Goal: Task Accomplishment & Management: Manage account settings

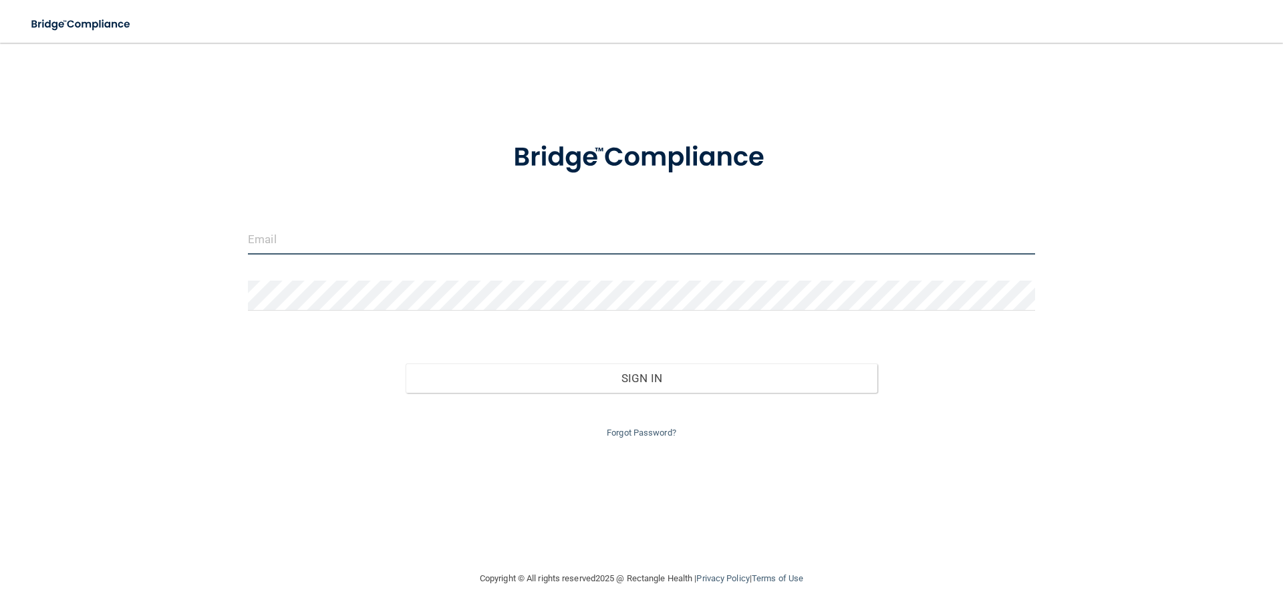
click at [336, 242] on input "email" at bounding box center [641, 240] width 787 height 30
type input "[PERSON_NAME][EMAIL_ADDRESS][DOMAIN_NAME]"
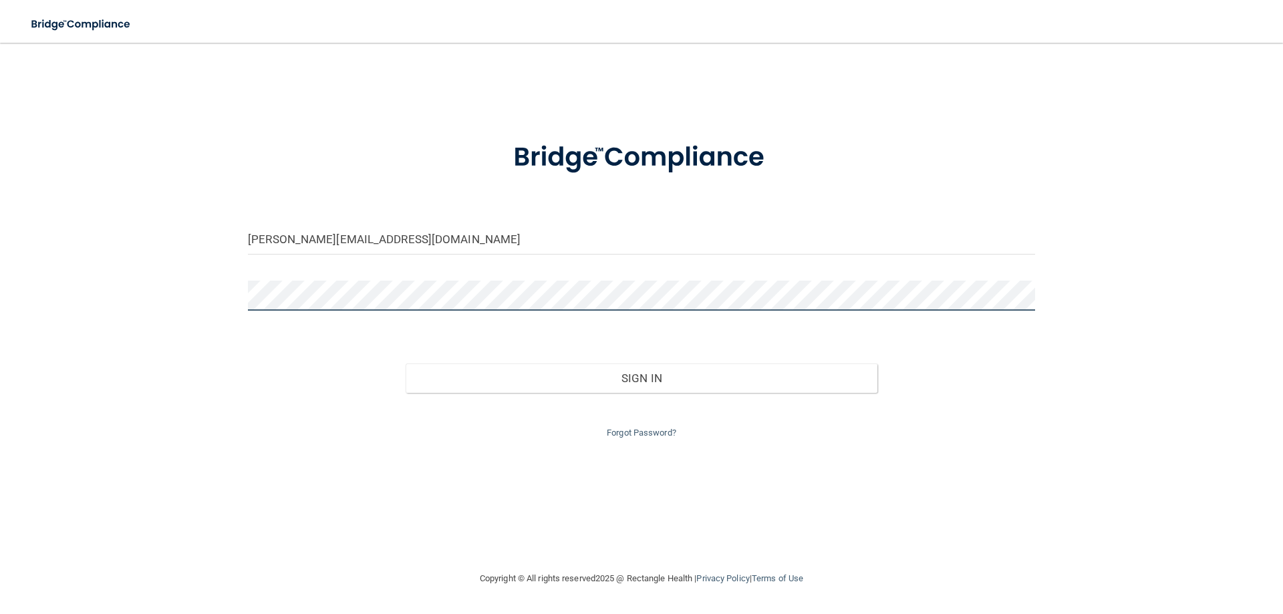
click at [406, 364] on button "Sign In" at bounding box center [642, 378] width 473 height 29
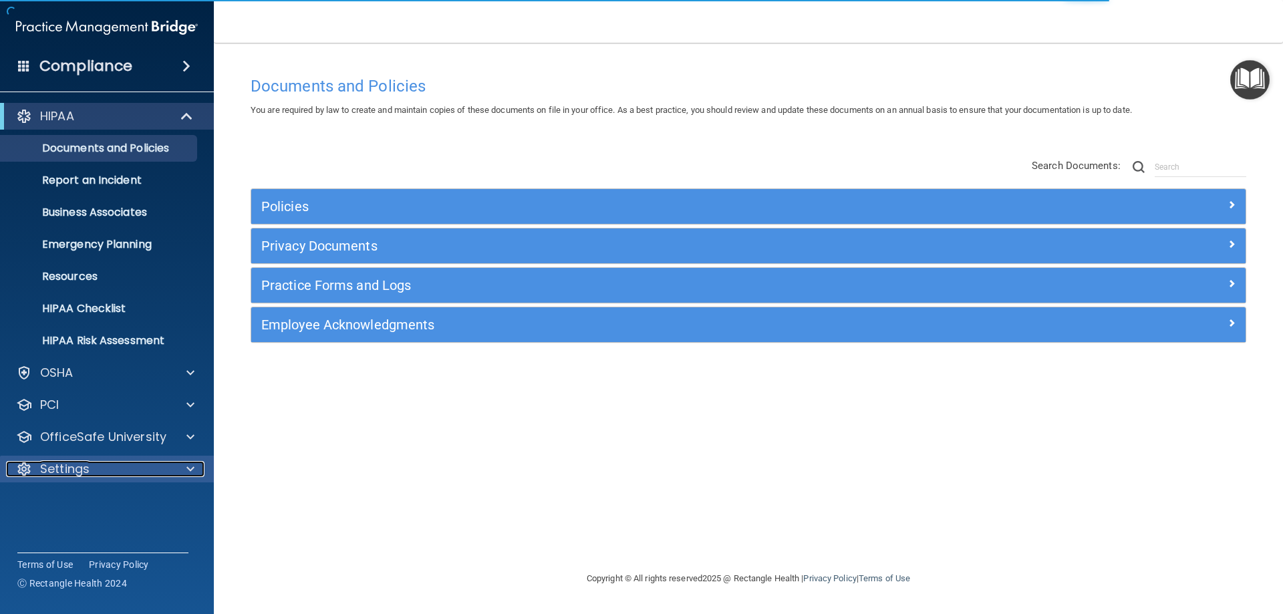
click at [92, 465] on div "Settings" at bounding box center [89, 469] width 166 height 16
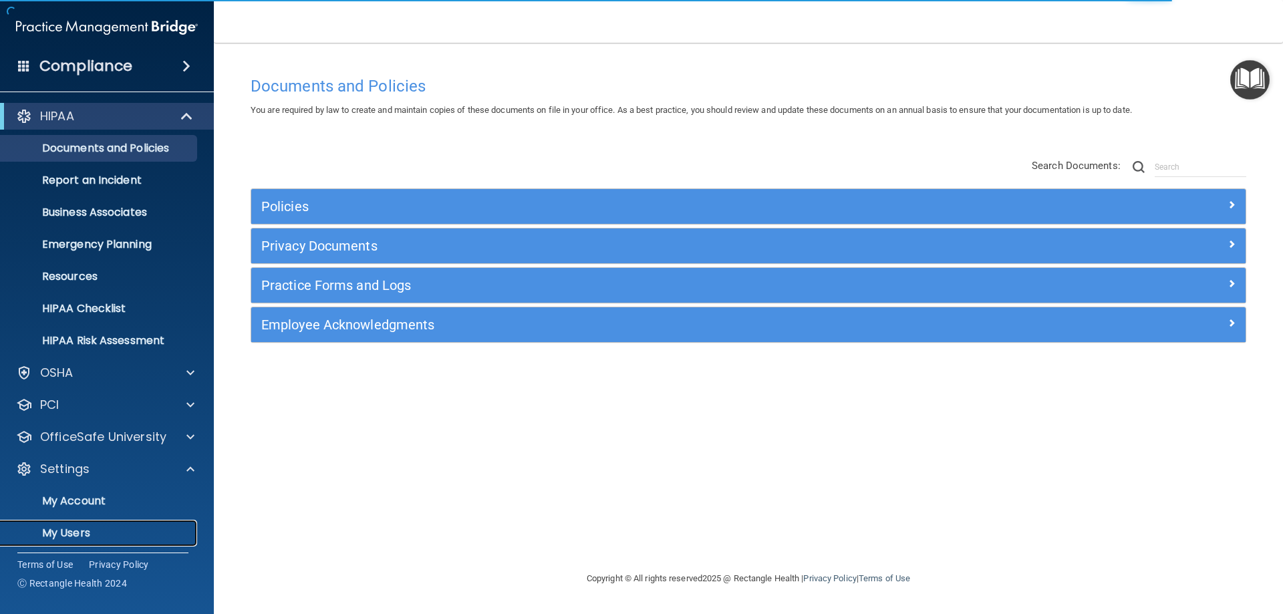
click at [74, 529] on p "My Users" at bounding box center [100, 533] width 182 height 13
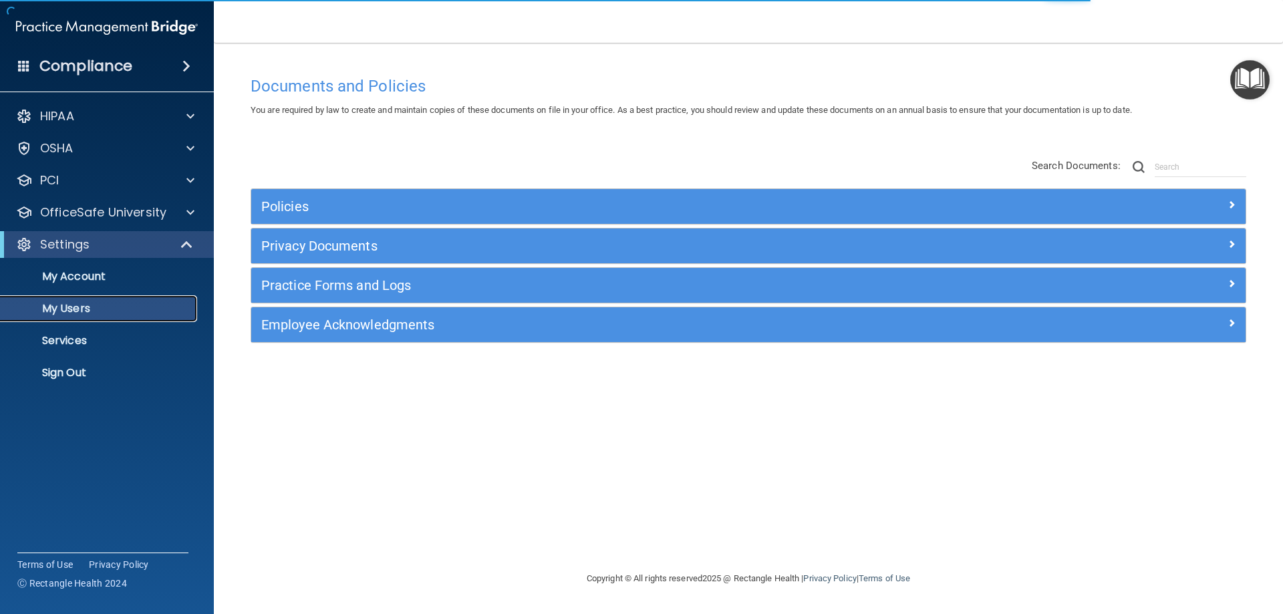
click at [89, 306] on p "My Users" at bounding box center [100, 308] width 182 height 13
select select "20"
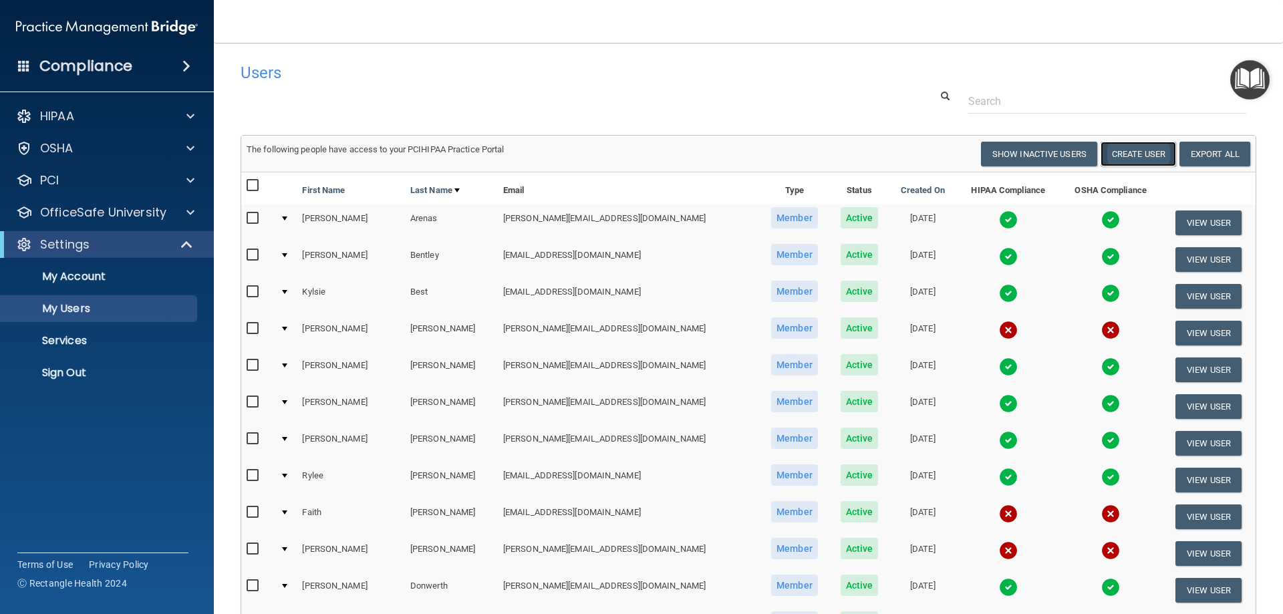
click at [1128, 154] on button "Create User" at bounding box center [1139, 154] width 76 height 25
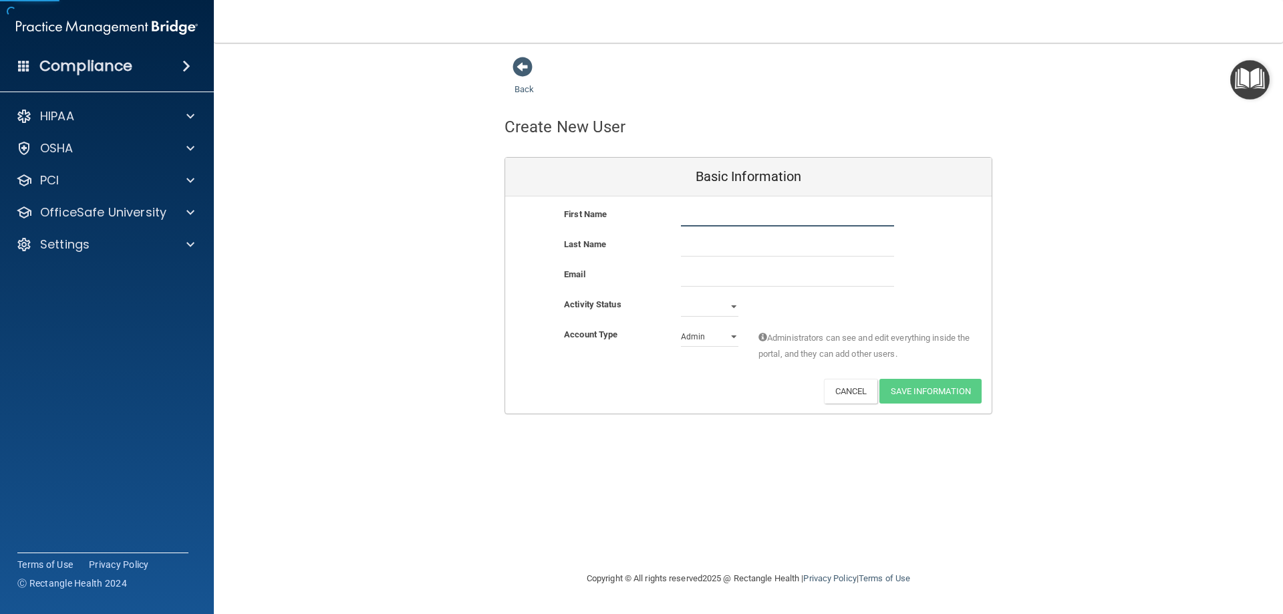
click at [703, 218] on input "text" at bounding box center [787, 217] width 213 height 20
type input "Sarah"
type input "Tucker"
click at [709, 273] on input "email" at bounding box center [787, 277] width 213 height 20
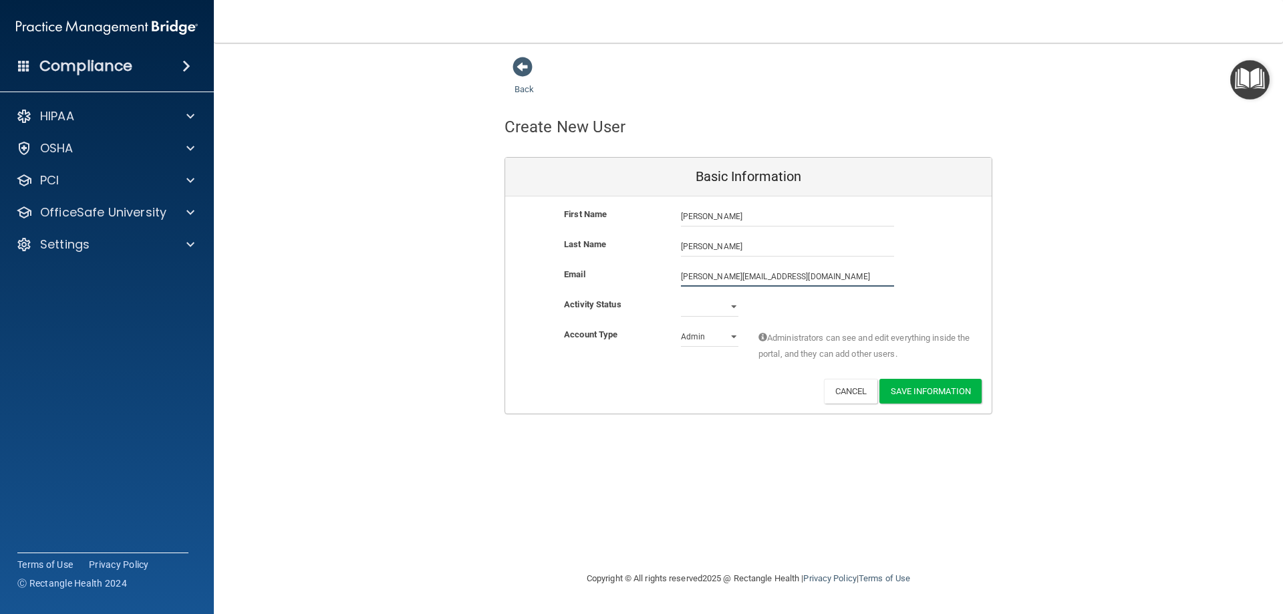
type input "sarah@molensmiles.com"
click at [734, 307] on select "Active Inactive" at bounding box center [709, 309] width 57 height 20
select select "active"
click at [681, 299] on select "Active Inactive" at bounding box center [709, 309] width 57 height 20
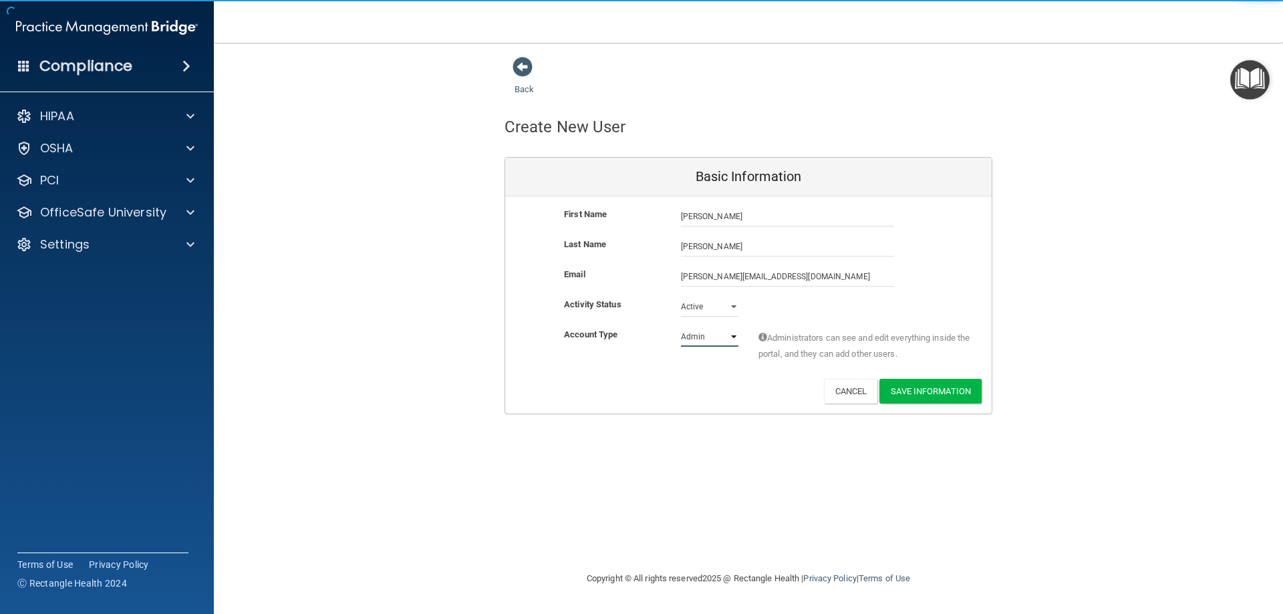
click at [706, 336] on select "Admin Member" at bounding box center [709, 337] width 57 height 20
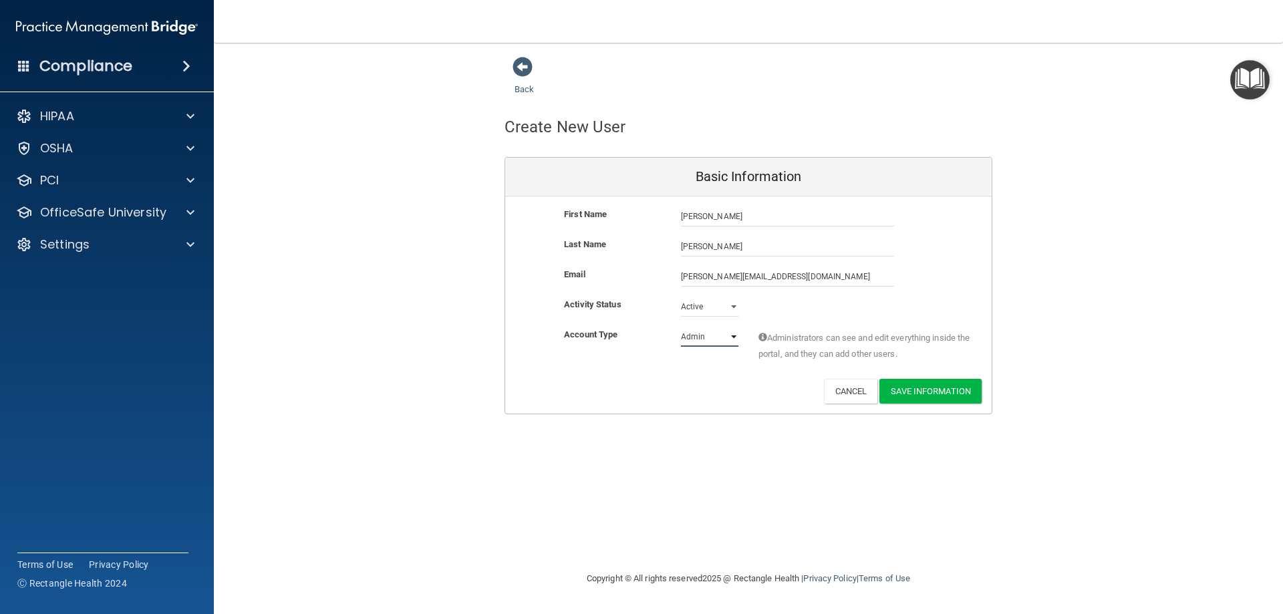
select select "practice_member"
click at [681, 327] on select "Admin Member" at bounding box center [709, 337] width 57 height 20
click at [937, 395] on button "Save Information" at bounding box center [931, 391] width 102 height 25
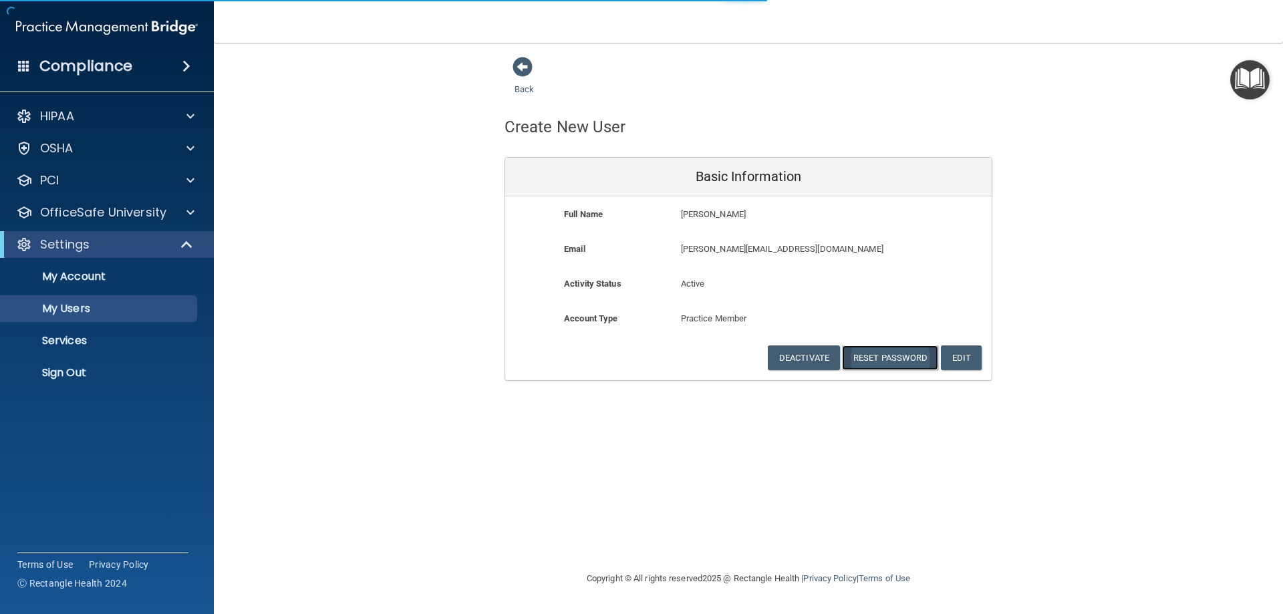
click at [882, 361] on button "Reset Password" at bounding box center [890, 358] width 96 height 25
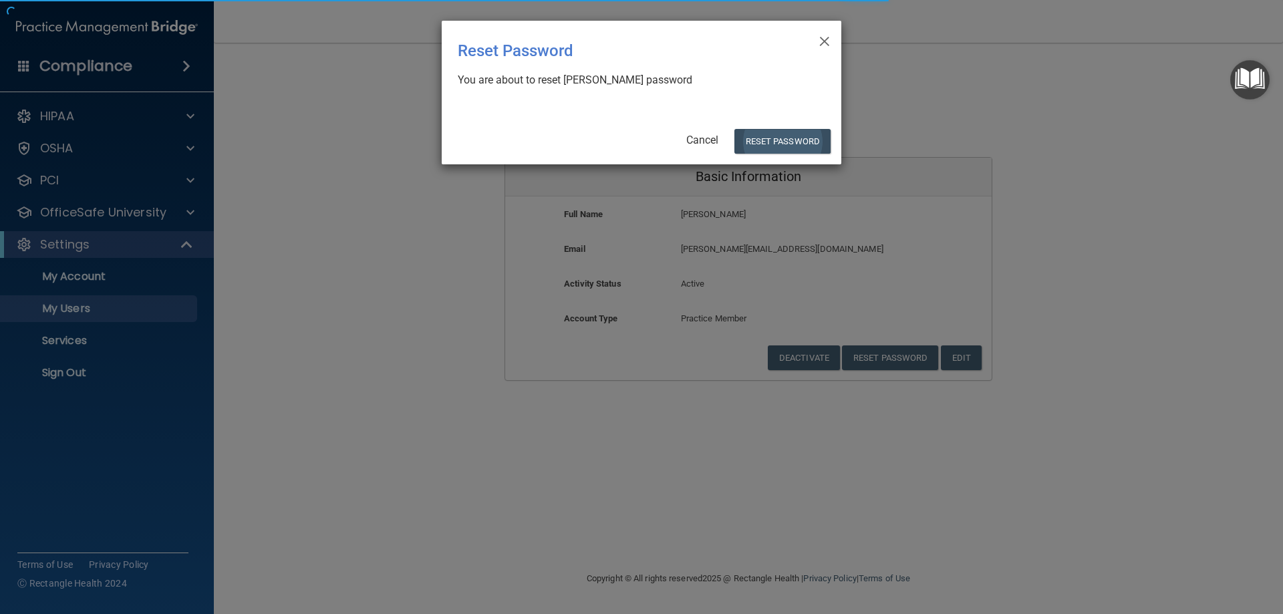
select select "20"
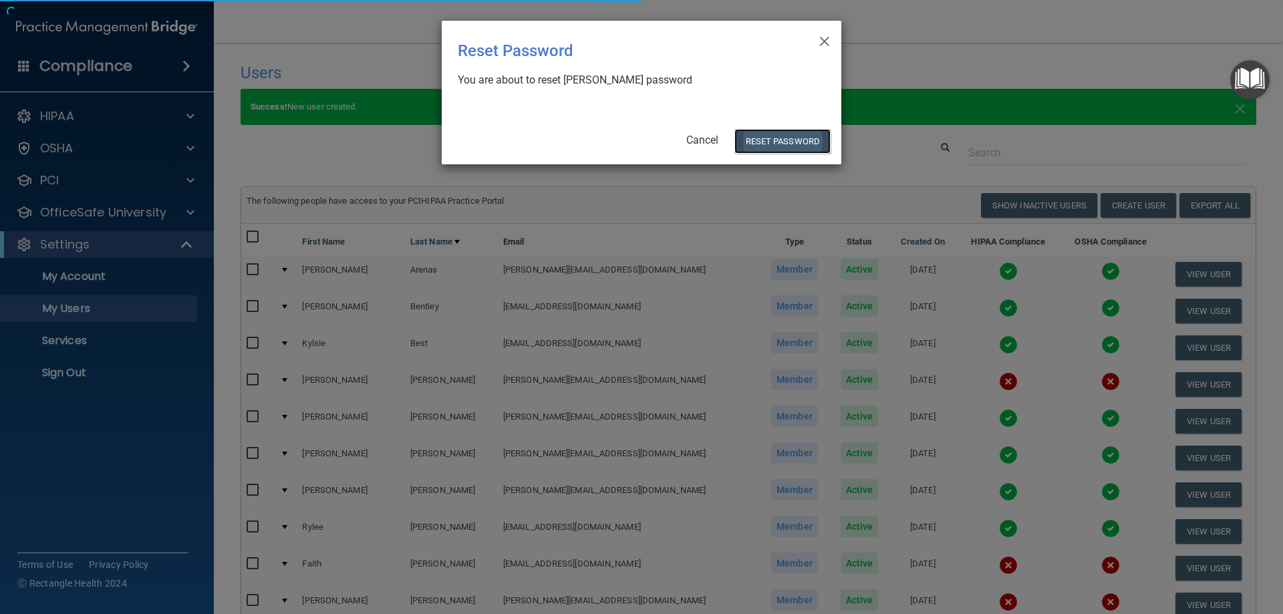
click at [787, 134] on button "Reset Password" at bounding box center [783, 141] width 96 height 25
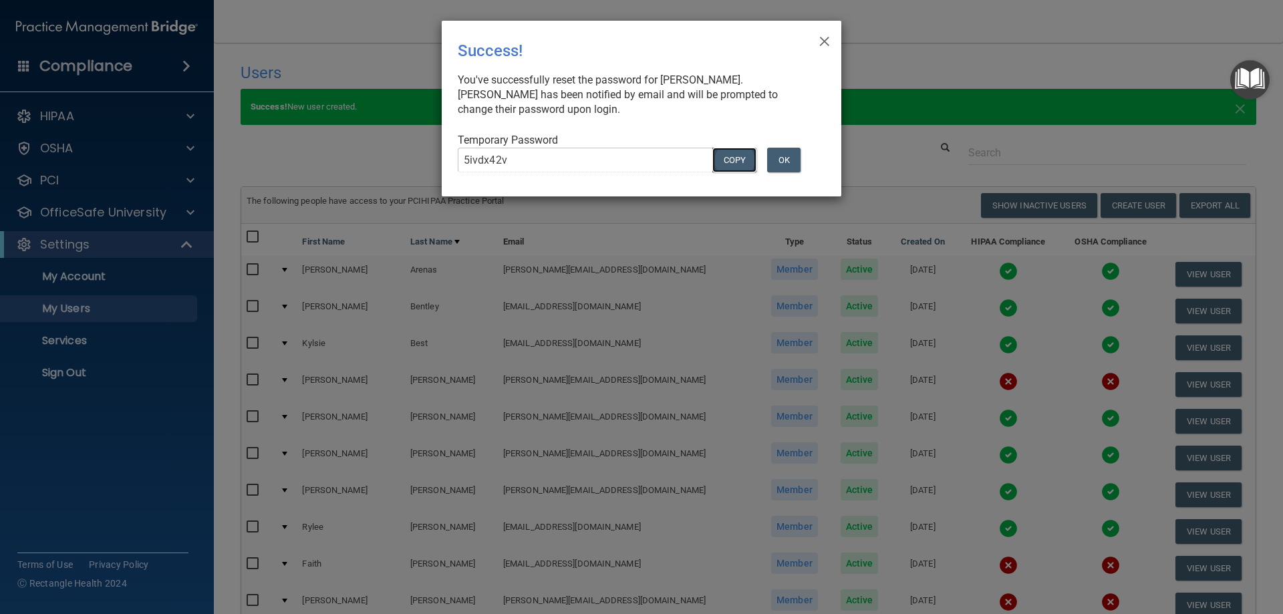
click at [723, 159] on button "COPY" at bounding box center [735, 160] width 44 height 25
click at [777, 155] on button "OK" at bounding box center [783, 160] width 33 height 25
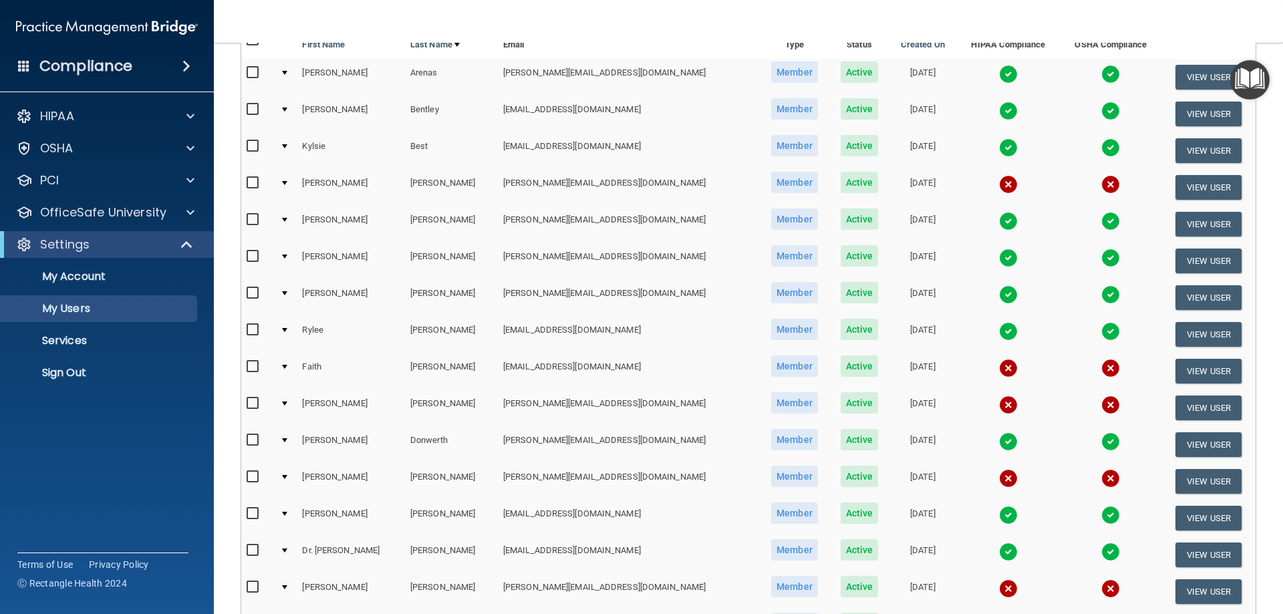
scroll to position [201, 0]
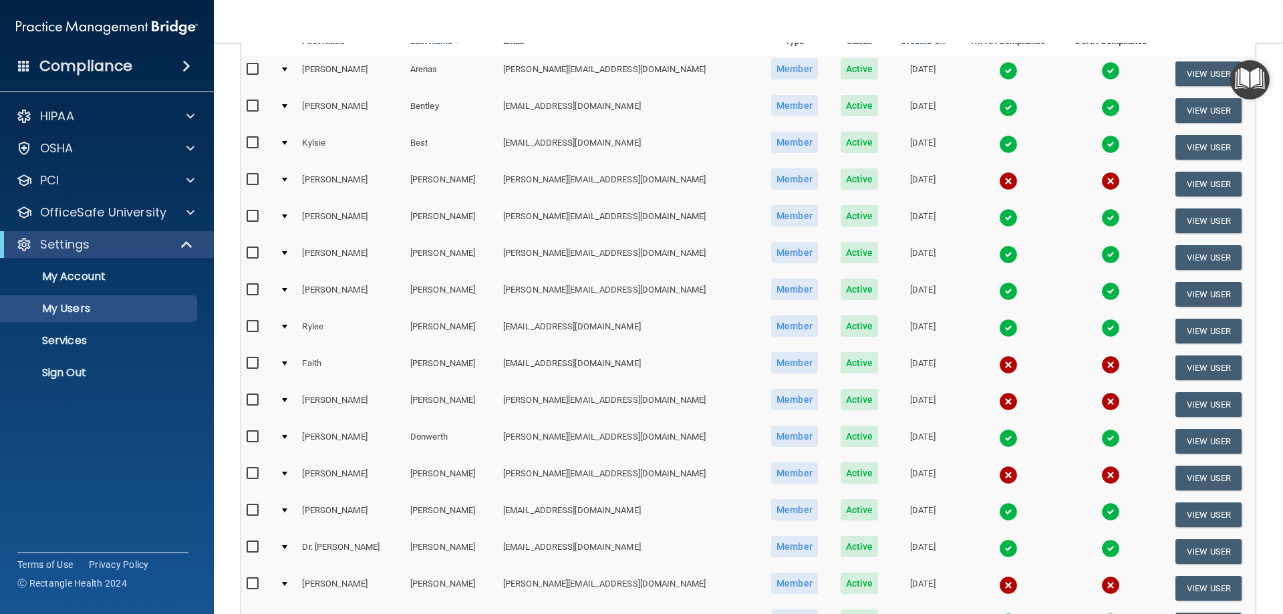
click at [257, 362] on input "checkbox" at bounding box center [254, 363] width 15 height 11
checkbox input "true"
click at [1209, 374] on button "View User" at bounding box center [1209, 368] width 66 height 25
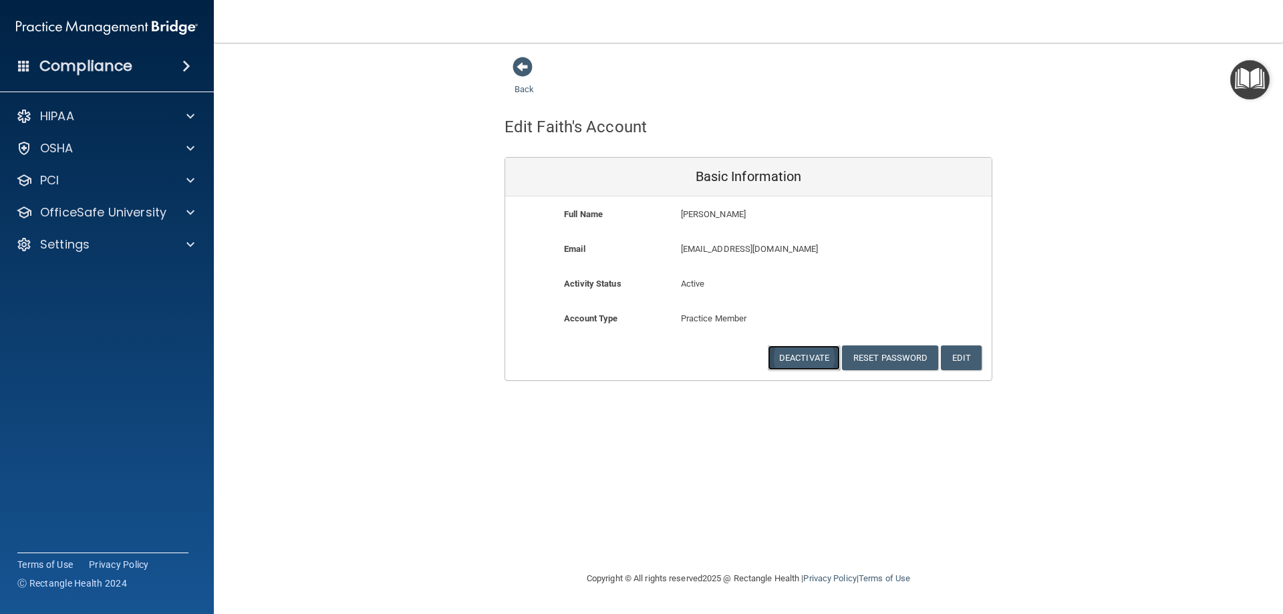
click at [792, 364] on button "Deactivate" at bounding box center [804, 358] width 72 height 25
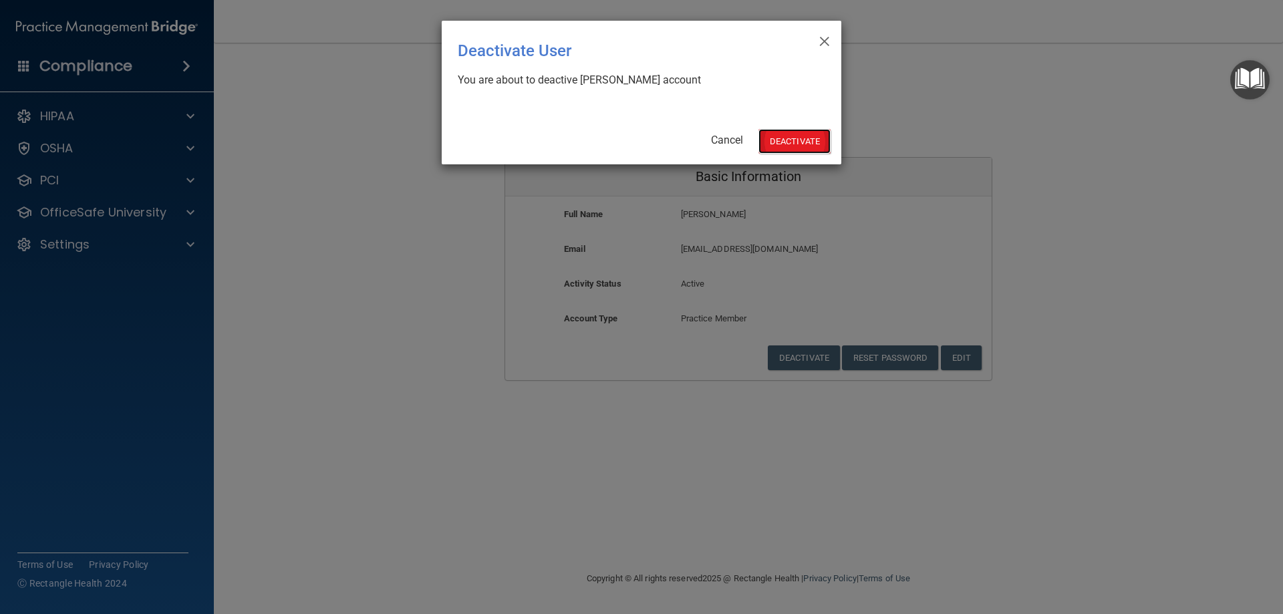
click at [783, 129] on button "Deactivate" at bounding box center [795, 141] width 72 height 25
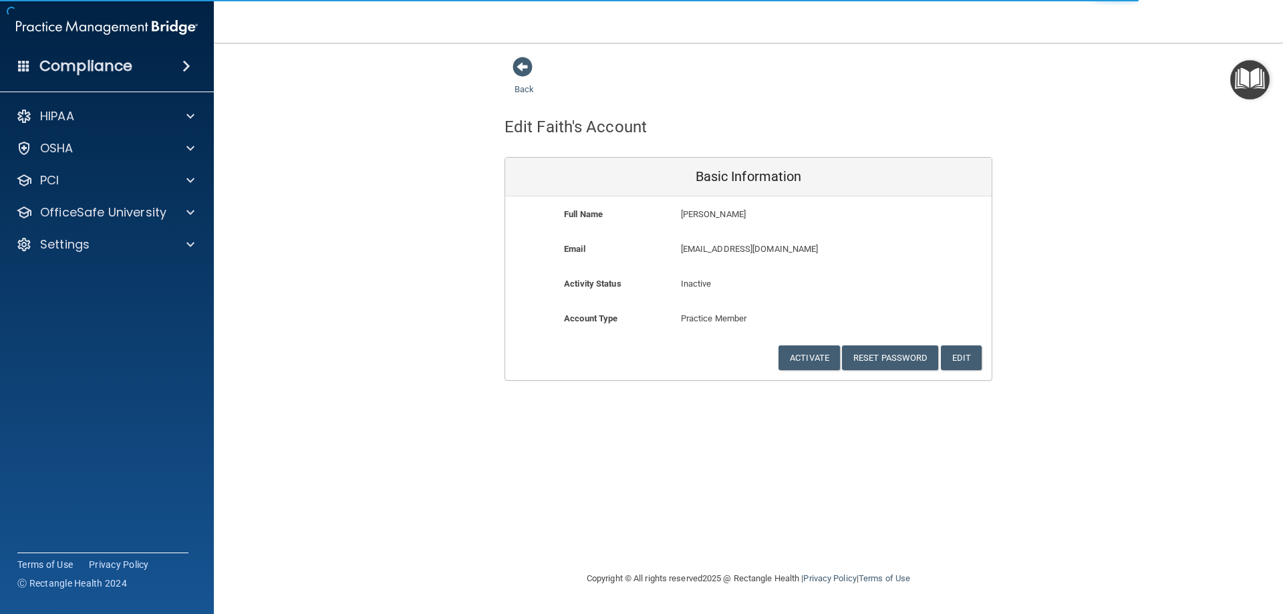
click at [527, 77] on span at bounding box center [523, 67] width 20 height 20
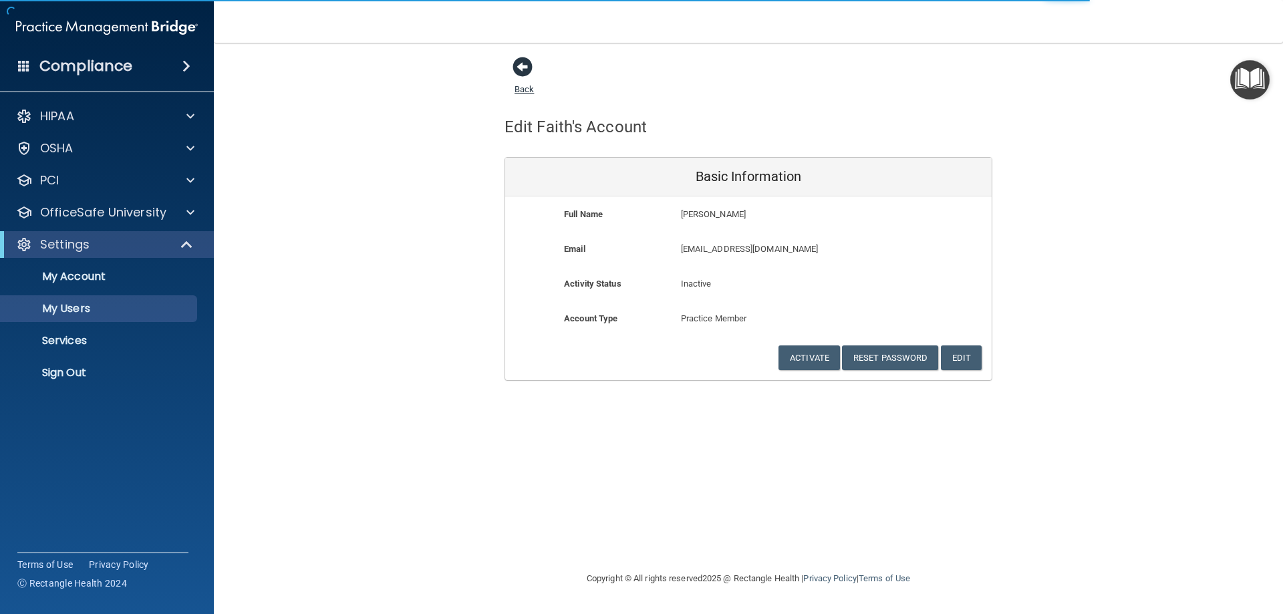
click at [527, 87] on link "Back" at bounding box center [524, 81] width 19 height 26
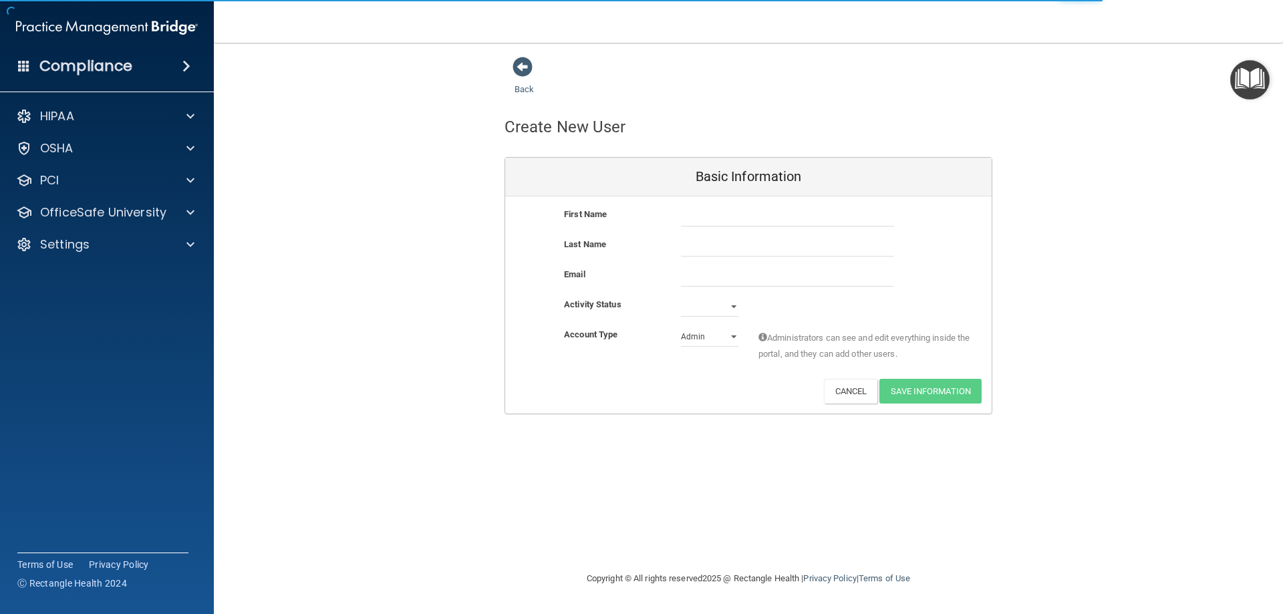
click at [527, 87] on link "Back" at bounding box center [524, 81] width 19 height 26
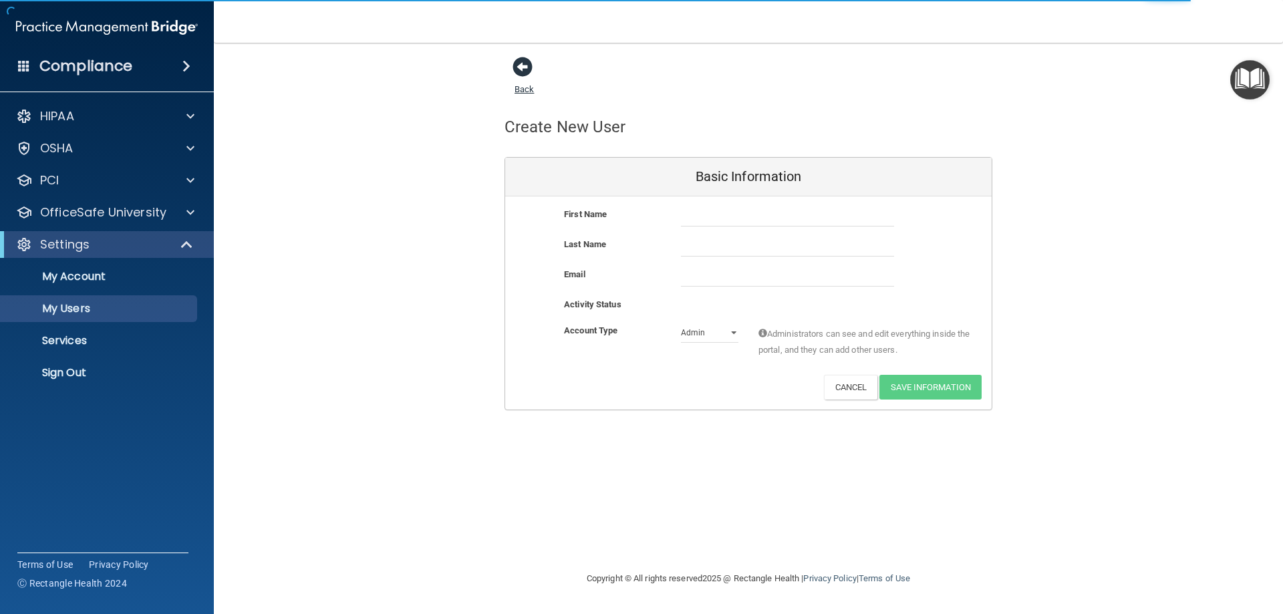
click at [521, 90] on link "Back" at bounding box center [524, 81] width 19 height 26
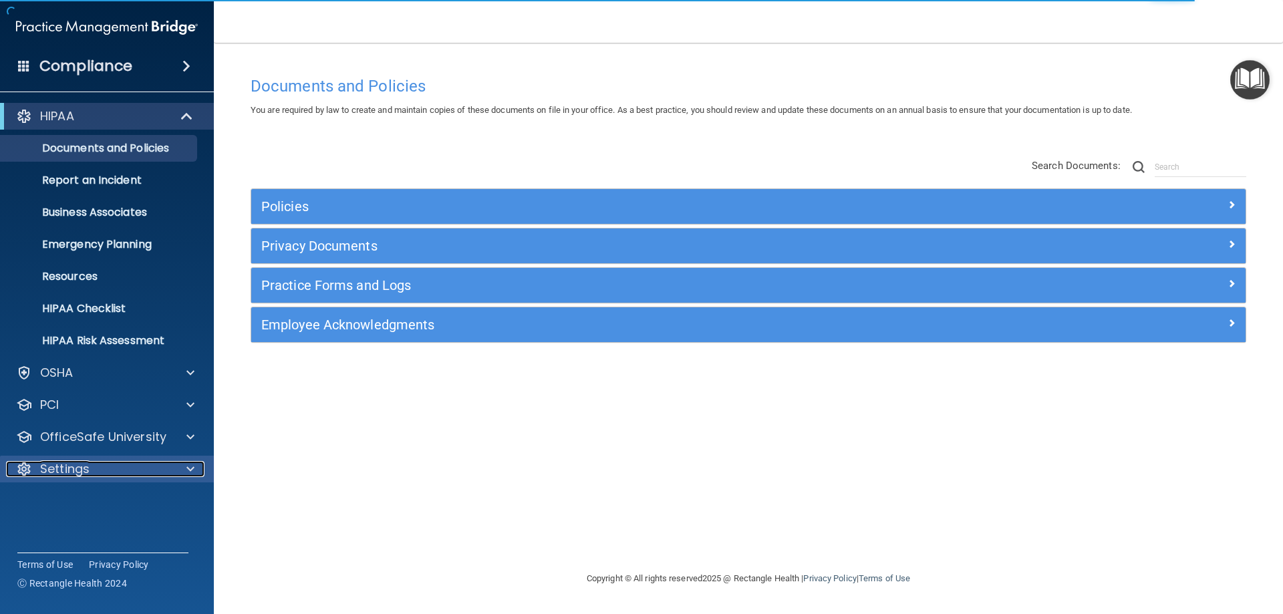
click at [67, 473] on p "Settings" at bounding box center [64, 469] width 49 height 16
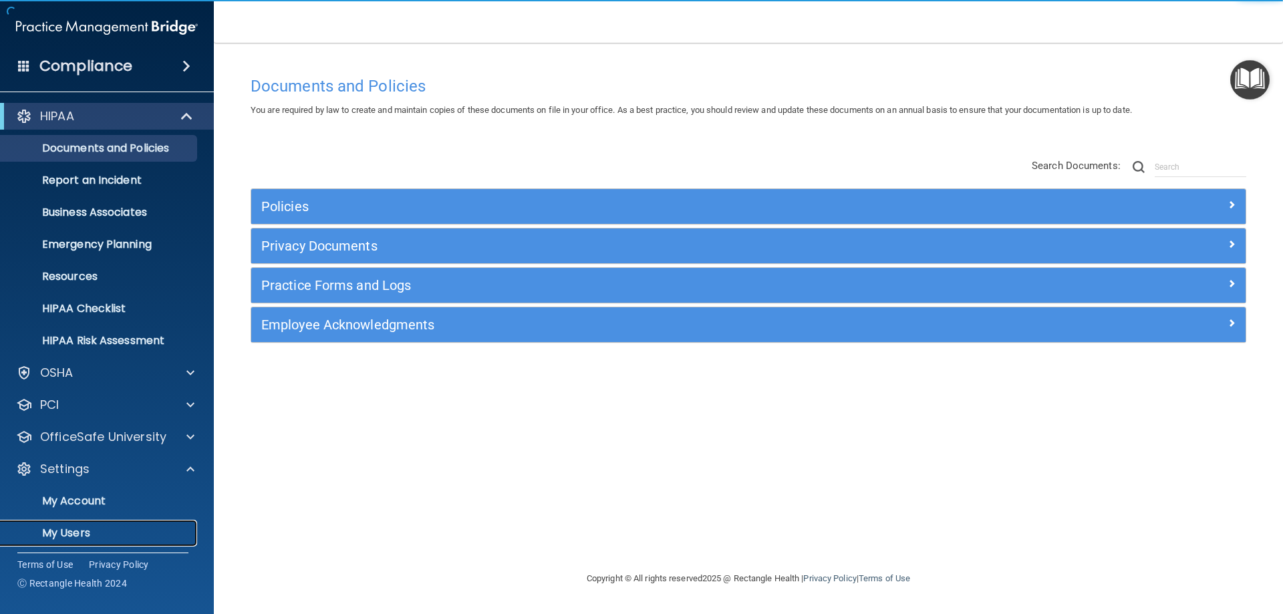
click at [78, 534] on p "My Users" at bounding box center [100, 533] width 182 height 13
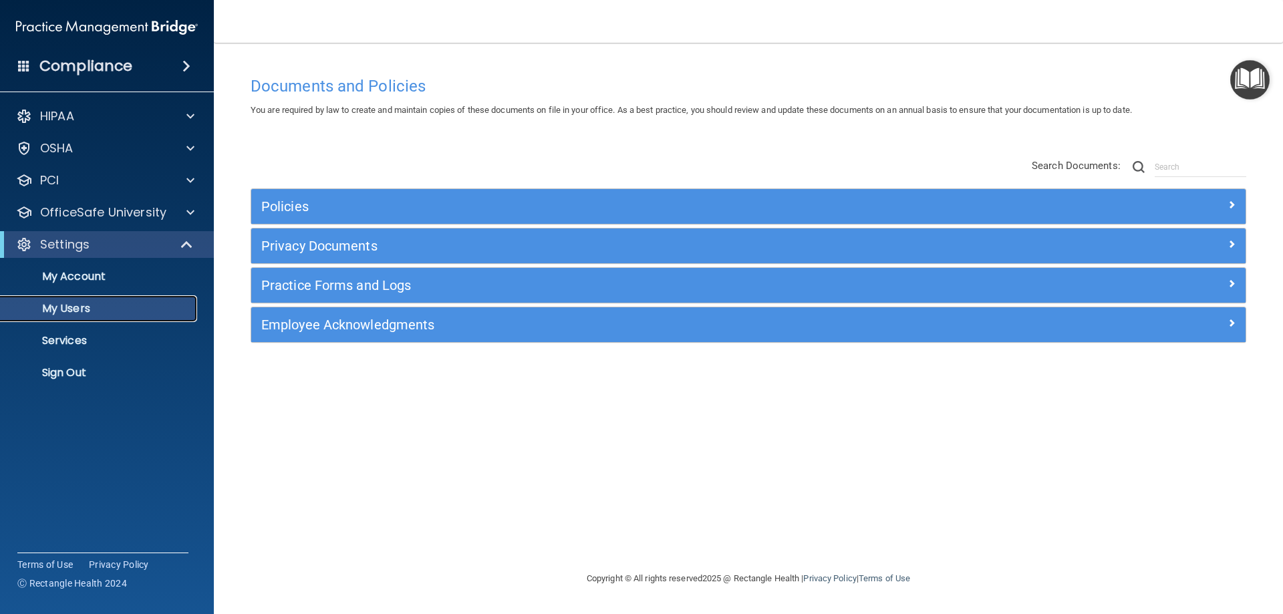
click at [45, 303] on p "My Users" at bounding box center [100, 308] width 182 height 13
select select "20"
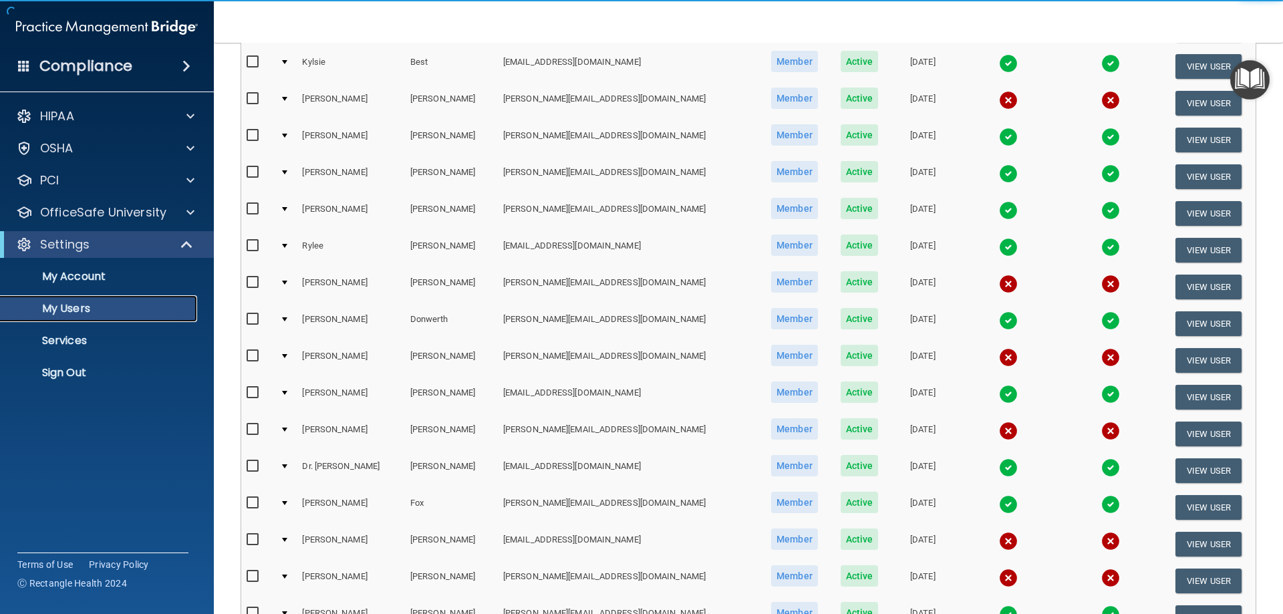
scroll to position [267, 0]
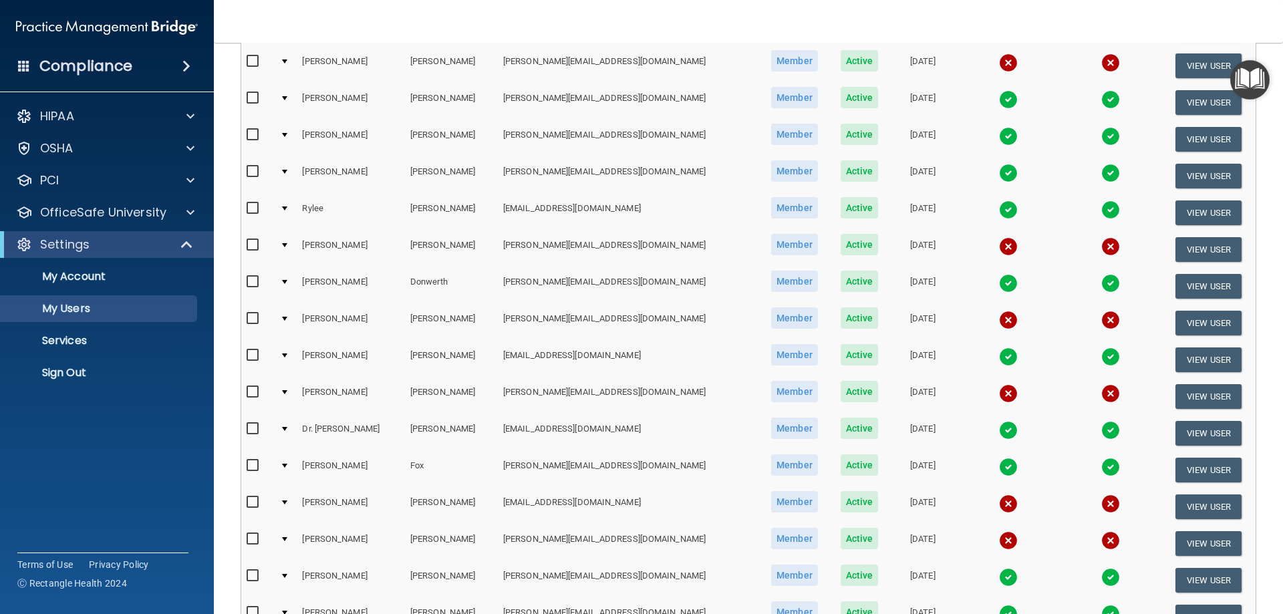
click at [250, 320] on input "checkbox" at bounding box center [254, 319] width 15 height 11
checkbox input "true"
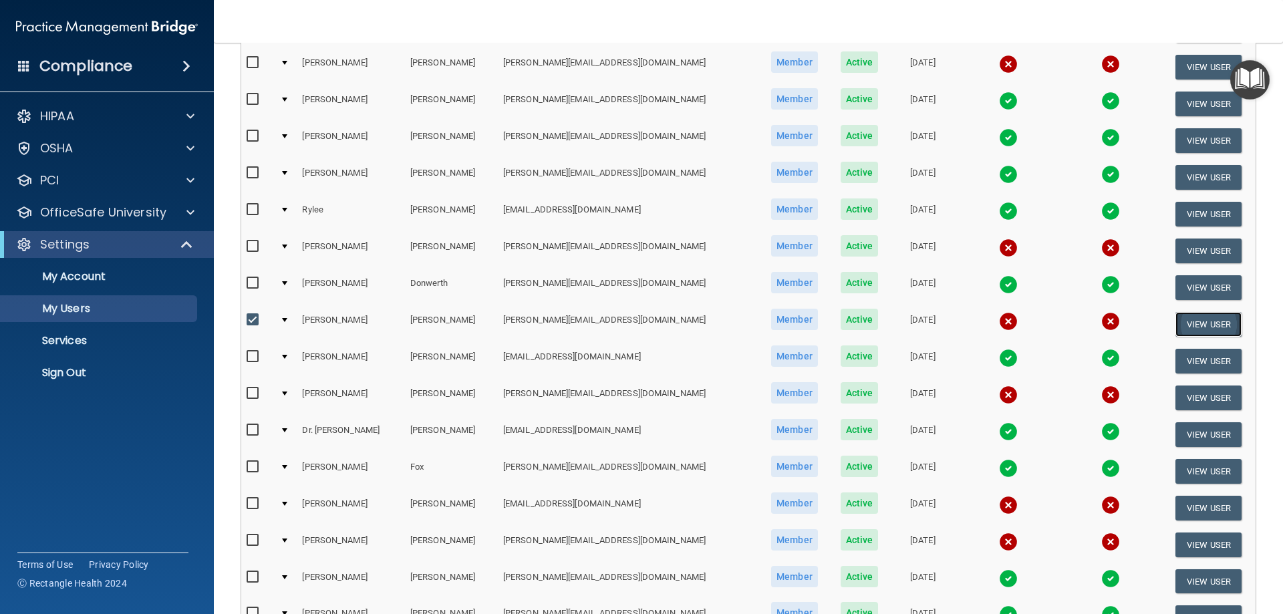
click at [1176, 322] on button "View User" at bounding box center [1209, 324] width 66 height 25
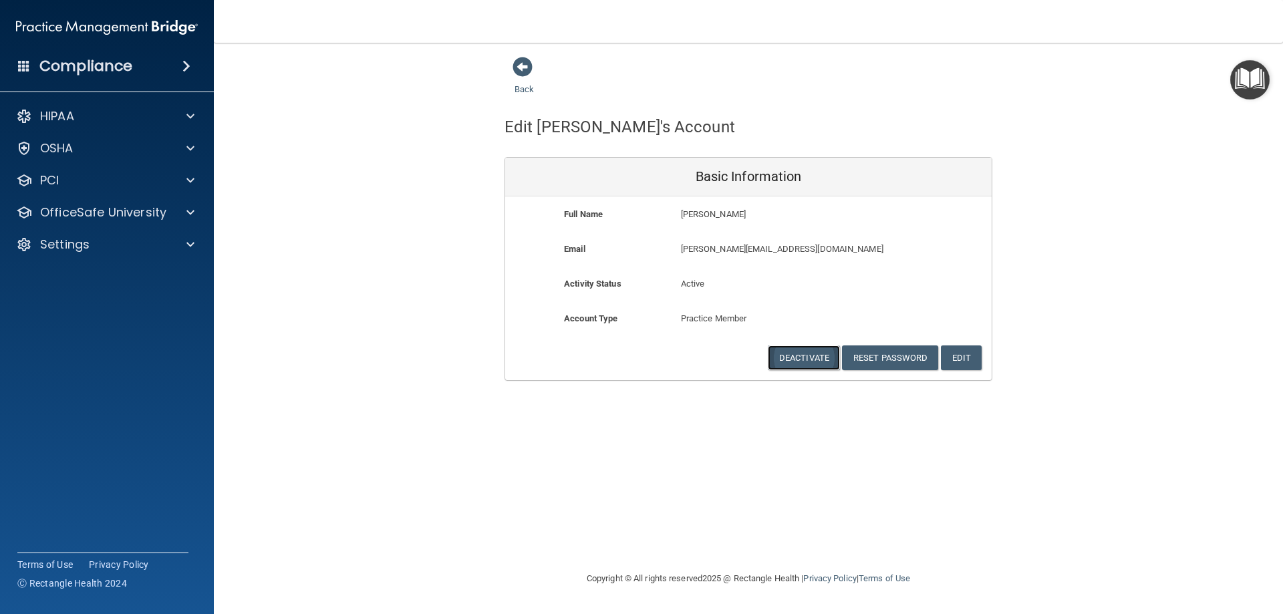
click at [806, 364] on button "Deactivate" at bounding box center [804, 358] width 72 height 25
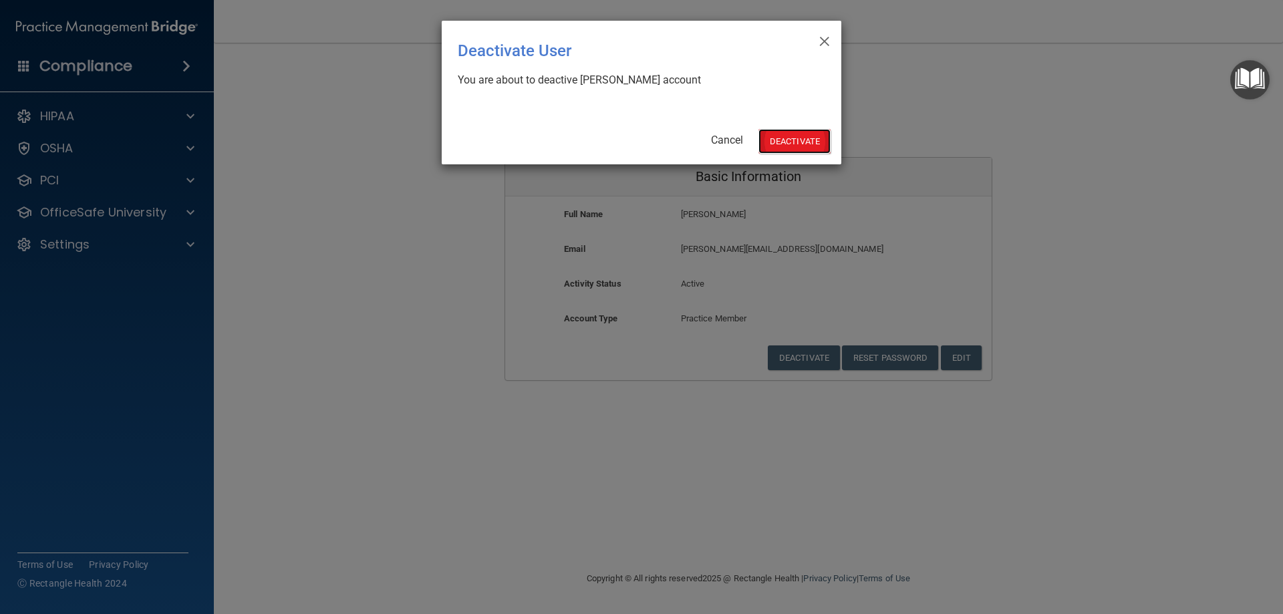
click at [775, 140] on button "Deactivate" at bounding box center [795, 141] width 72 height 25
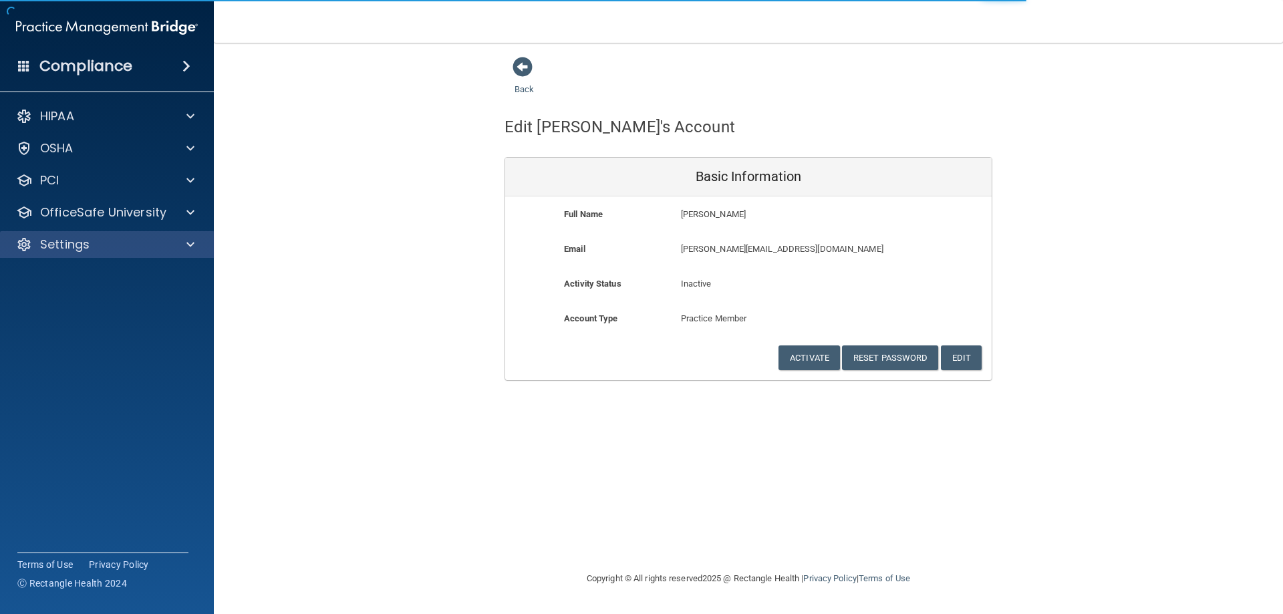
click at [124, 253] on div "Settings" at bounding box center [107, 244] width 215 height 27
click at [130, 247] on div "Settings" at bounding box center [89, 245] width 166 height 16
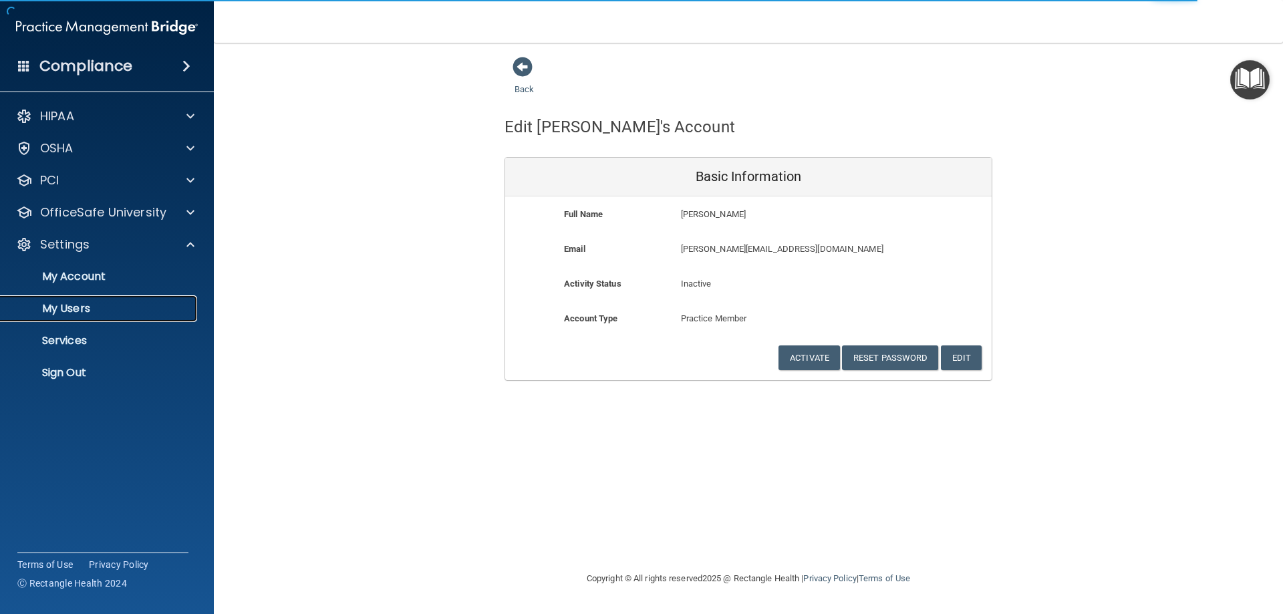
click at [96, 297] on link "My Users" at bounding box center [92, 308] width 211 height 27
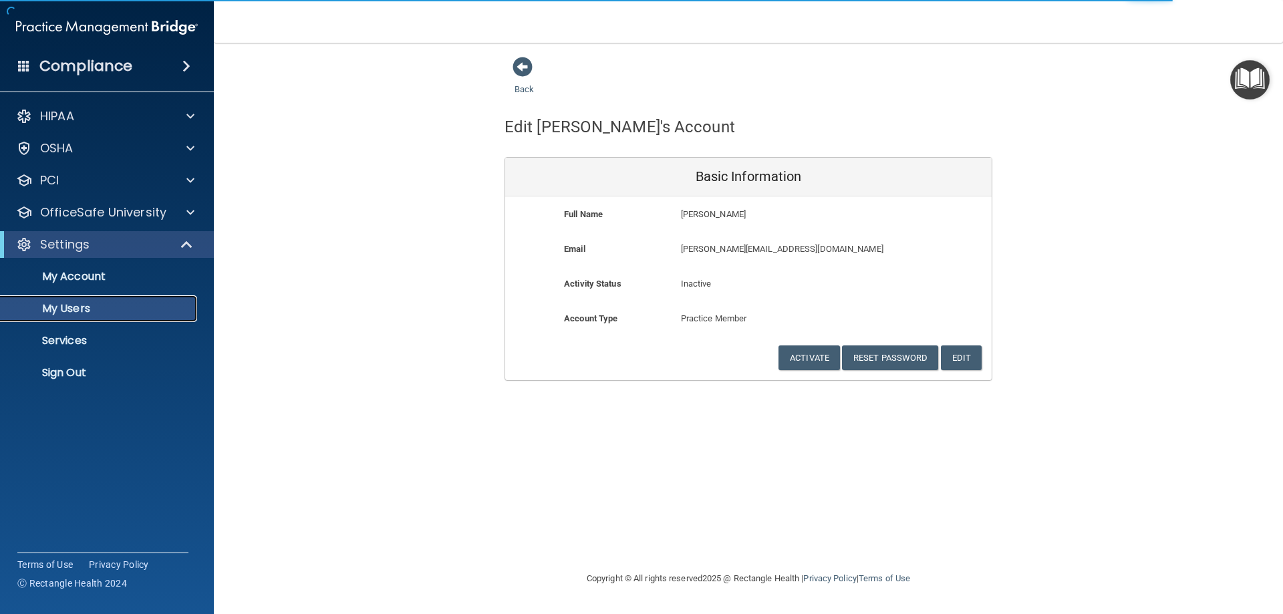
click at [79, 311] on p "My Users" at bounding box center [100, 308] width 182 height 13
click at [74, 303] on p "My Users" at bounding box center [100, 308] width 182 height 13
select select "20"
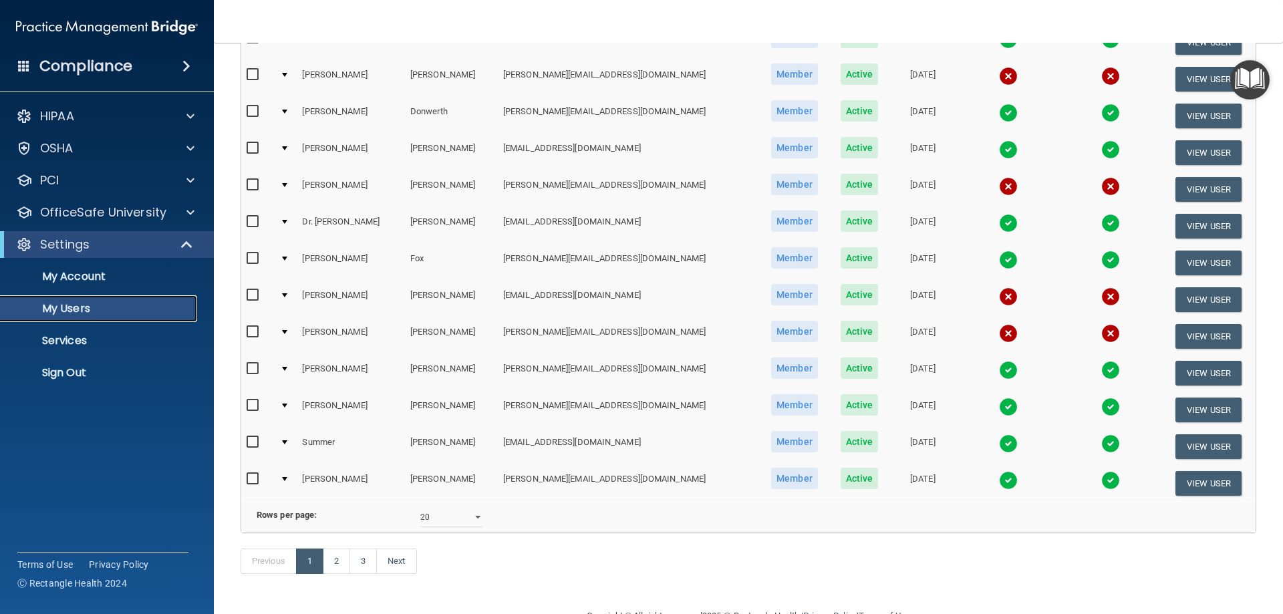
scroll to position [468, 0]
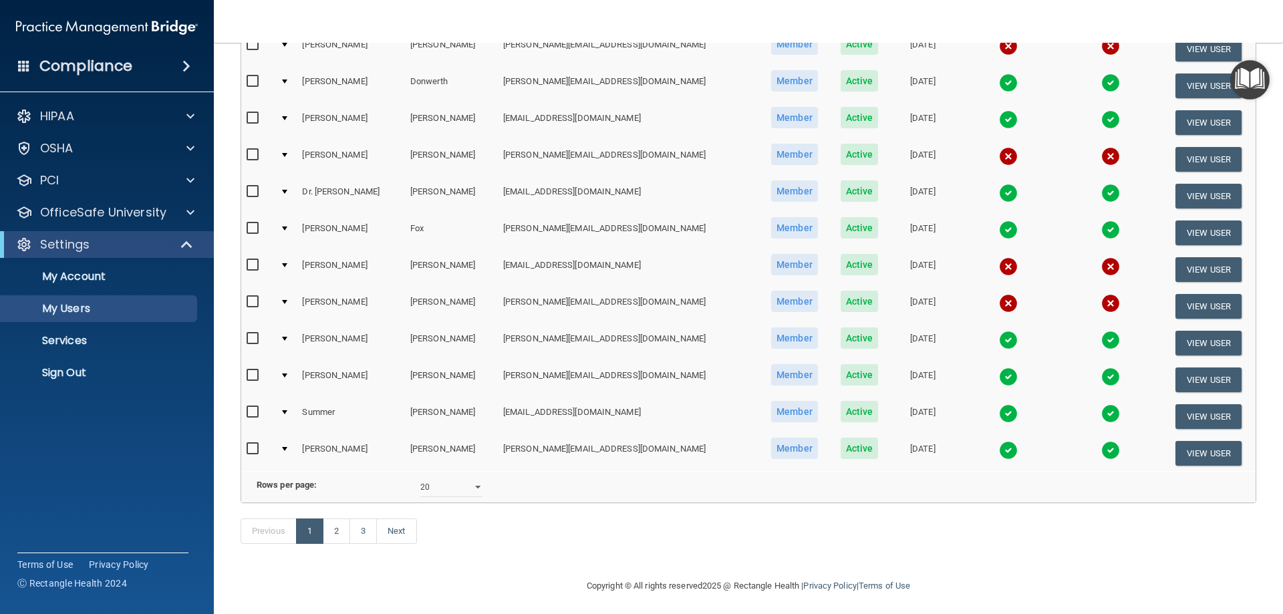
click at [257, 447] on input "checkbox" at bounding box center [254, 449] width 15 height 11
checkbox input "true"
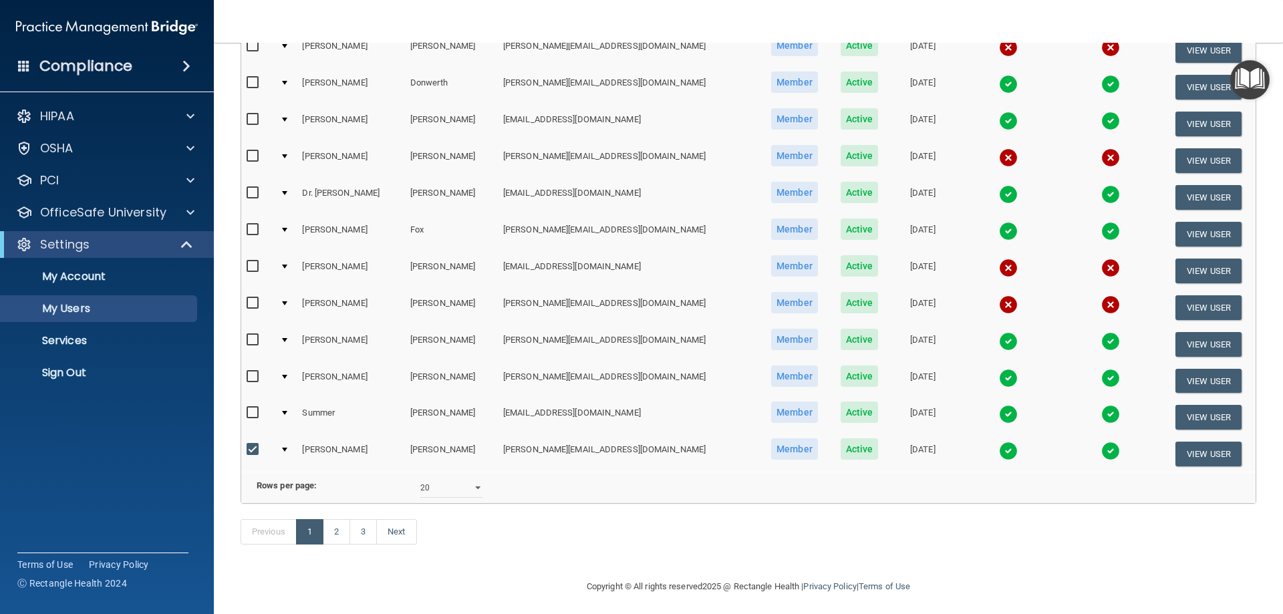
scroll to position [469, 0]
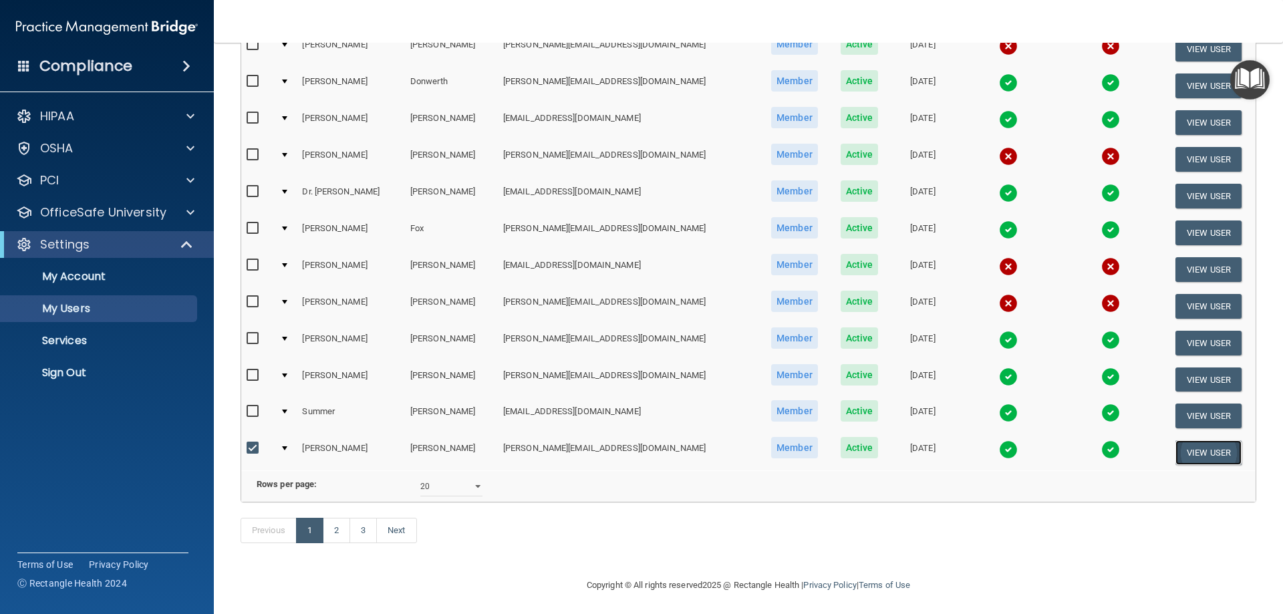
click at [1181, 452] on button "View User" at bounding box center [1209, 453] width 66 height 25
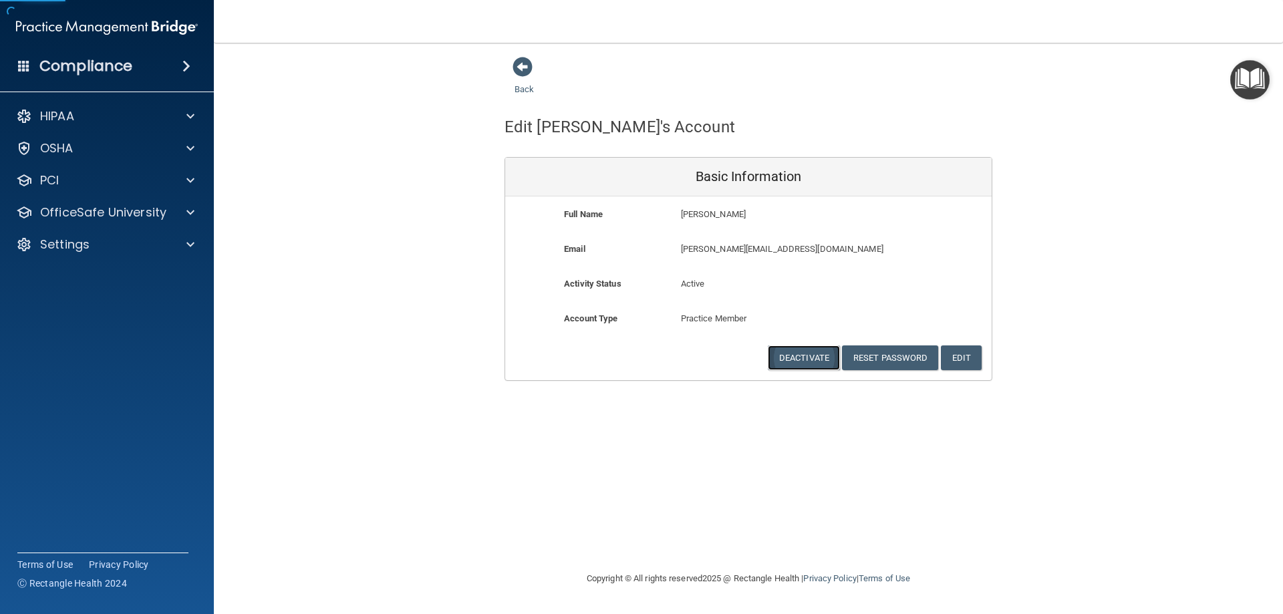
click at [820, 354] on button "Deactivate" at bounding box center [804, 358] width 72 height 25
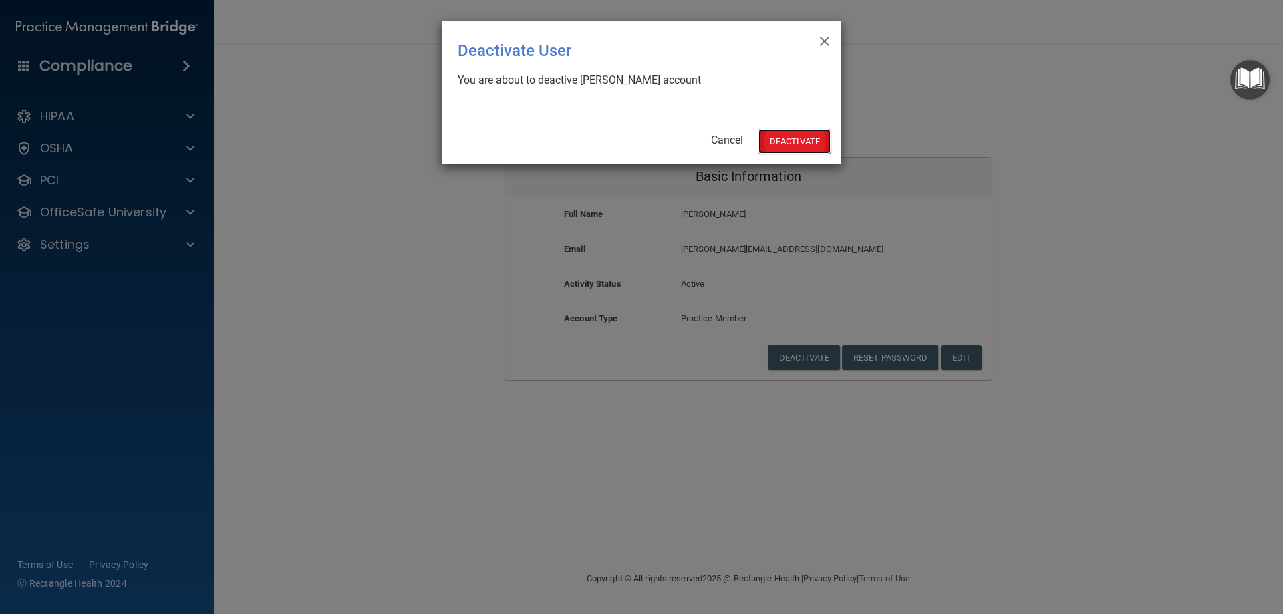
click at [782, 144] on button "Deactivate" at bounding box center [795, 141] width 72 height 25
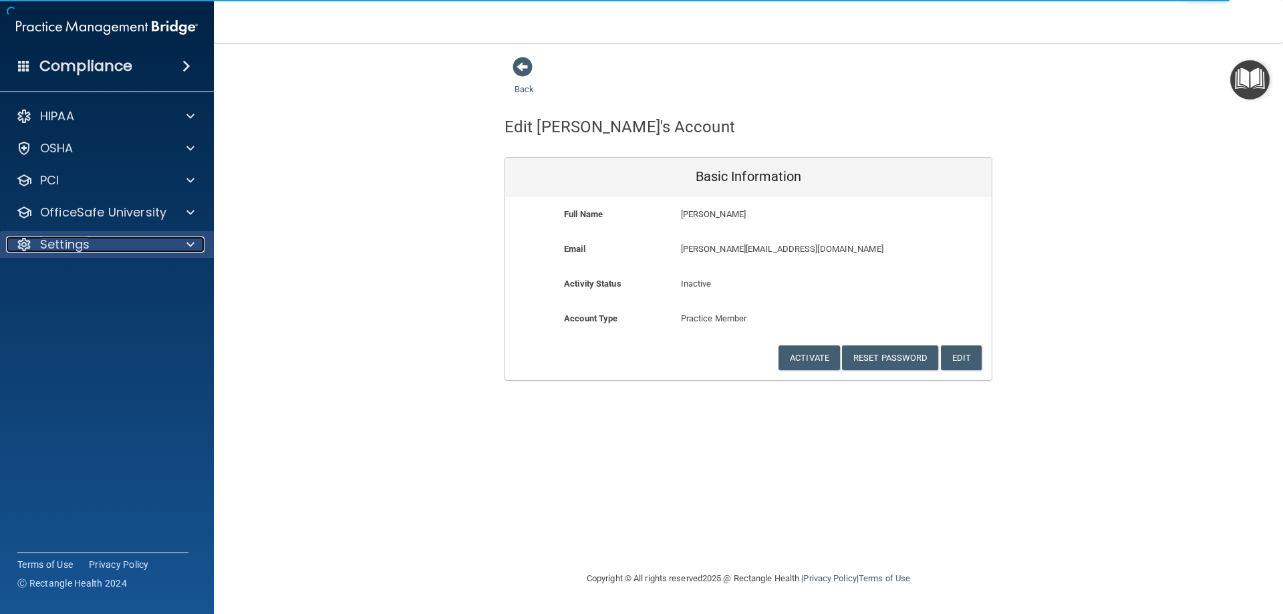
click at [69, 249] on p "Settings" at bounding box center [64, 245] width 49 height 16
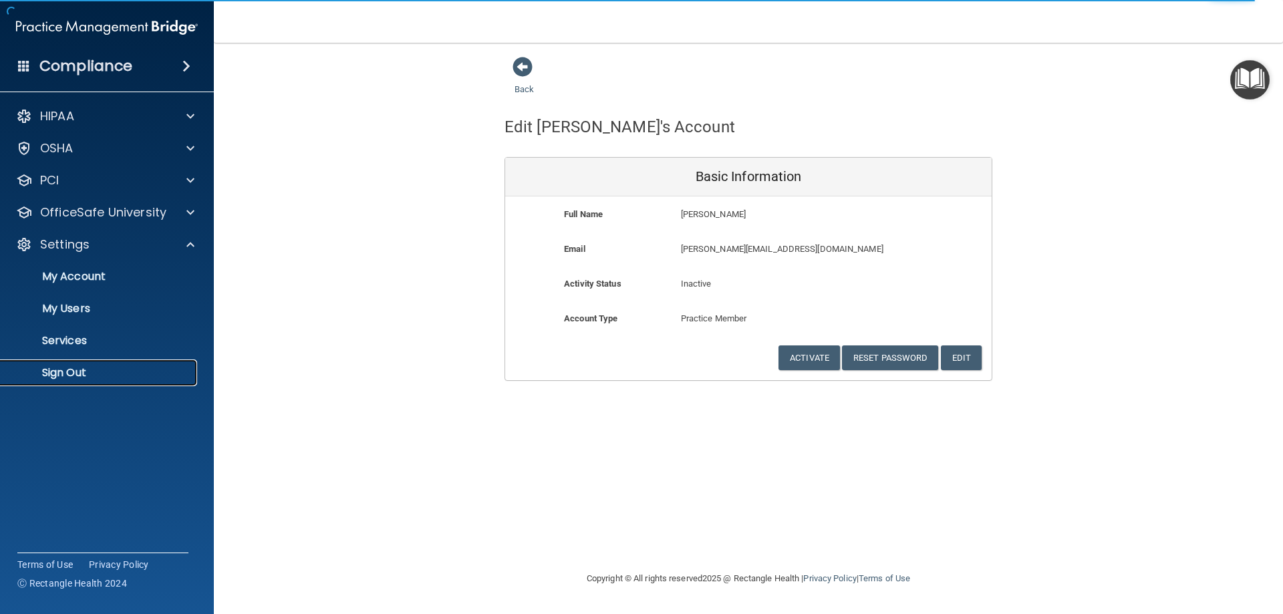
click at [73, 374] on p "Sign Out" at bounding box center [100, 372] width 182 height 13
